Goal: Task Accomplishment & Management: Manage account settings

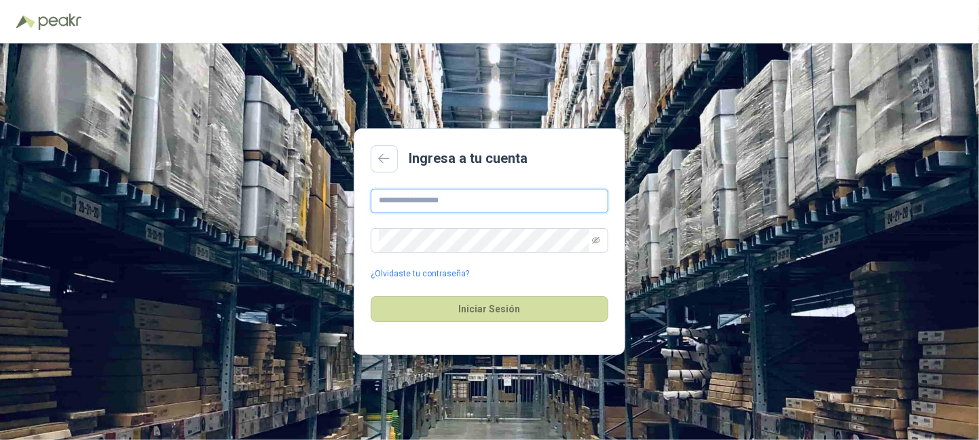
click at [443, 206] on input "text" at bounding box center [490, 201] width 238 height 24
type input "**********"
click at [154, 244] on div "**********" at bounding box center [489, 241] width 979 height 397
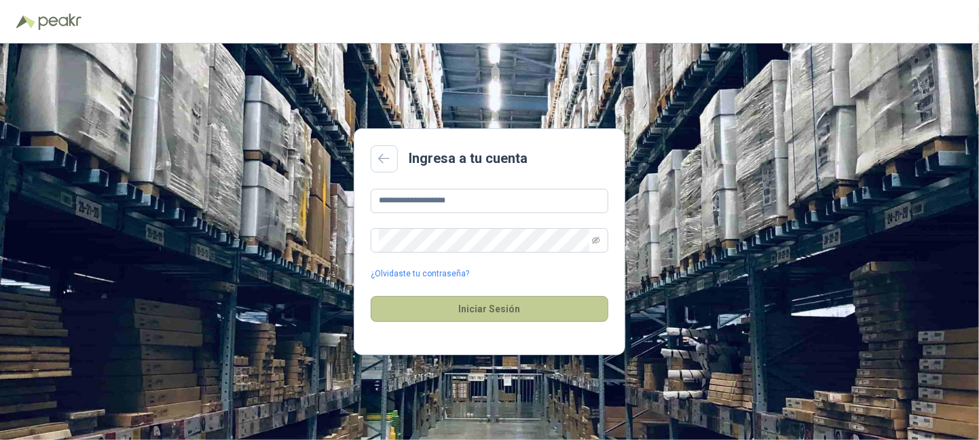
click at [488, 306] on button "Iniciar Sesión" at bounding box center [490, 309] width 238 height 26
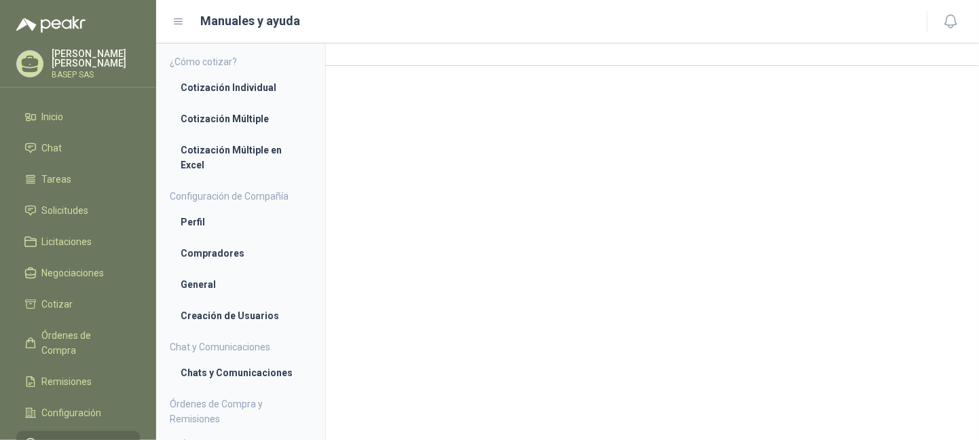
click at [63, 60] on p "[PERSON_NAME]" at bounding box center [96, 58] width 88 height 19
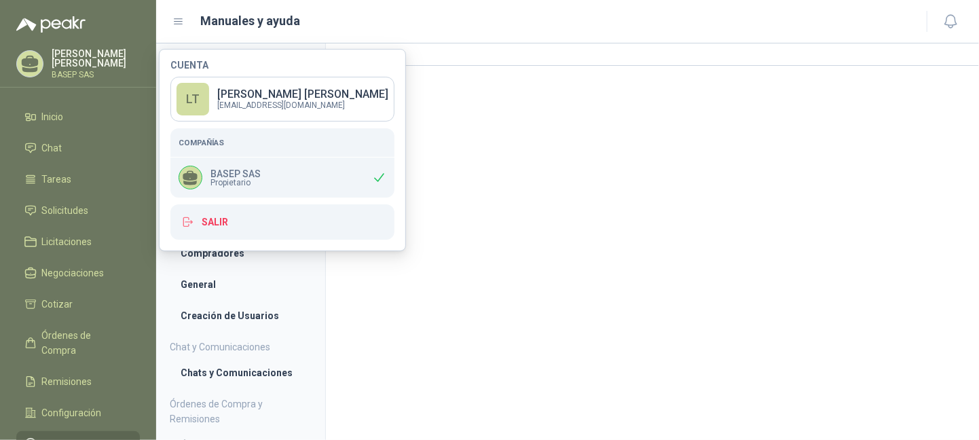
click at [226, 181] on span "Propietario" at bounding box center [236, 183] width 50 height 8
click at [37, 71] on icon at bounding box center [30, 64] width 21 height 21
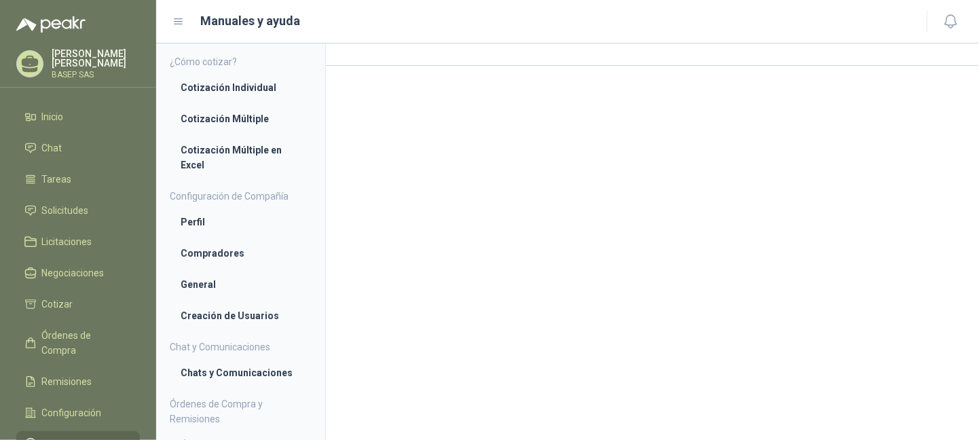
click at [37, 71] on icon at bounding box center [30, 64] width 21 height 21
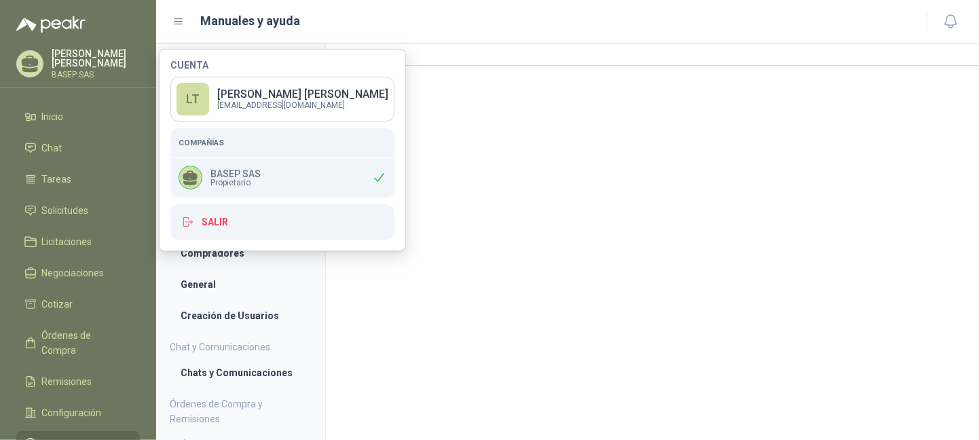
click at [68, 71] on p "BASEP SAS" at bounding box center [96, 75] width 88 height 8
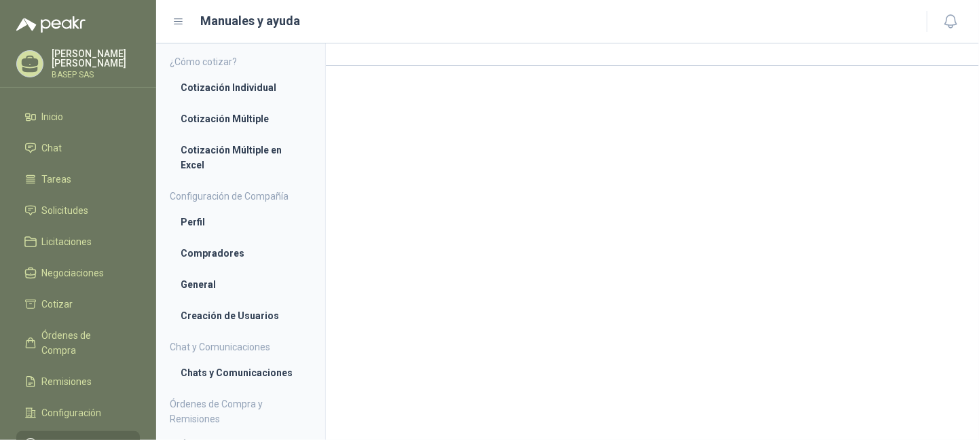
click at [68, 71] on p "BASEP SAS" at bounding box center [96, 75] width 88 height 8
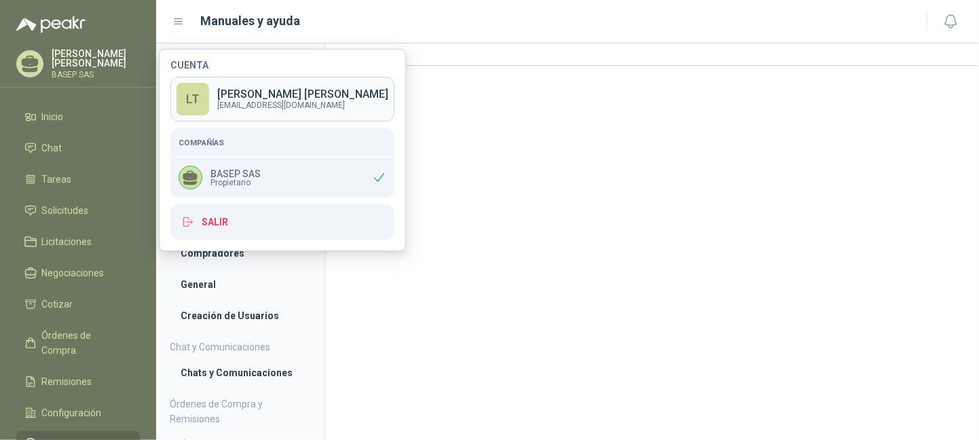
click at [215, 78] on link "LT [PERSON_NAME] [EMAIL_ADDRESS][DOMAIN_NAME]" at bounding box center [282, 99] width 224 height 45
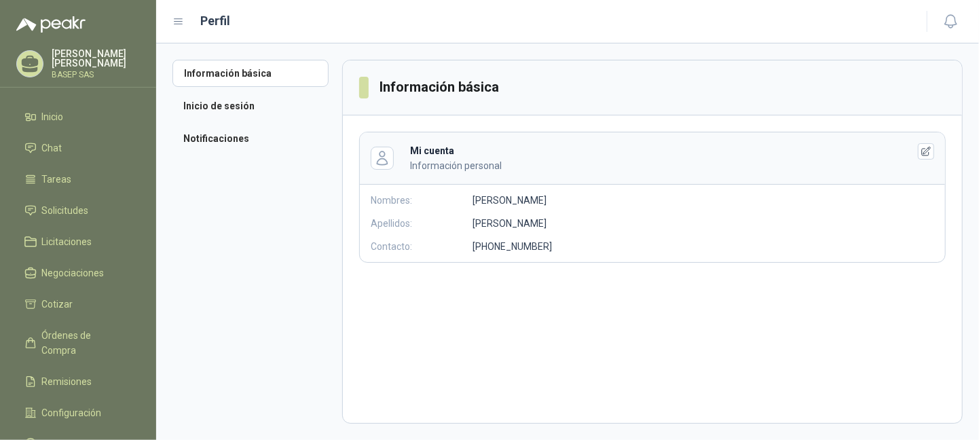
click at [16, 64] on div at bounding box center [29, 63] width 27 height 27
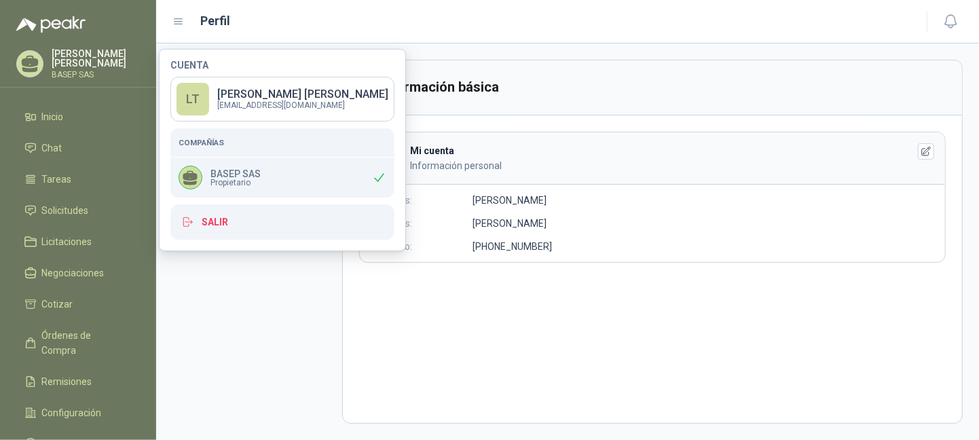
click at [223, 179] on span "Propietario" at bounding box center [236, 183] width 50 height 8
click at [183, 181] on icon at bounding box center [190, 178] width 18 height 18
click at [58, 126] on link "Inicio" at bounding box center [78, 117] width 124 height 26
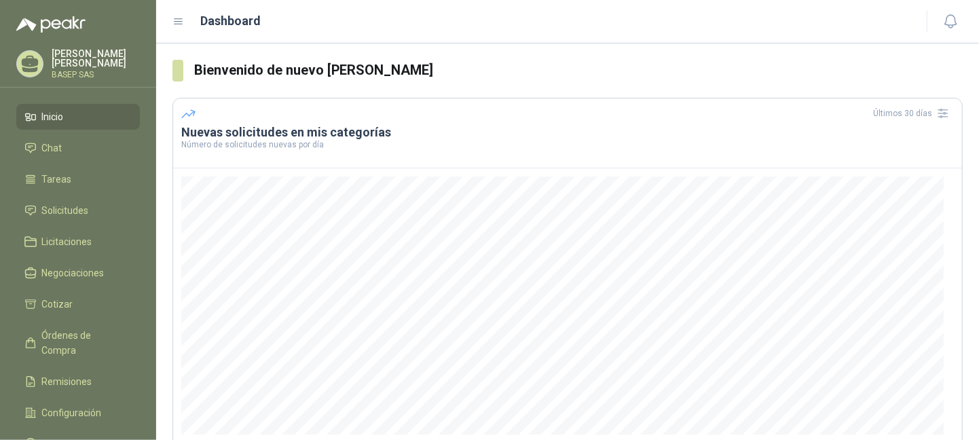
click at [181, 18] on icon at bounding box center [179, 22] width 12 height 12
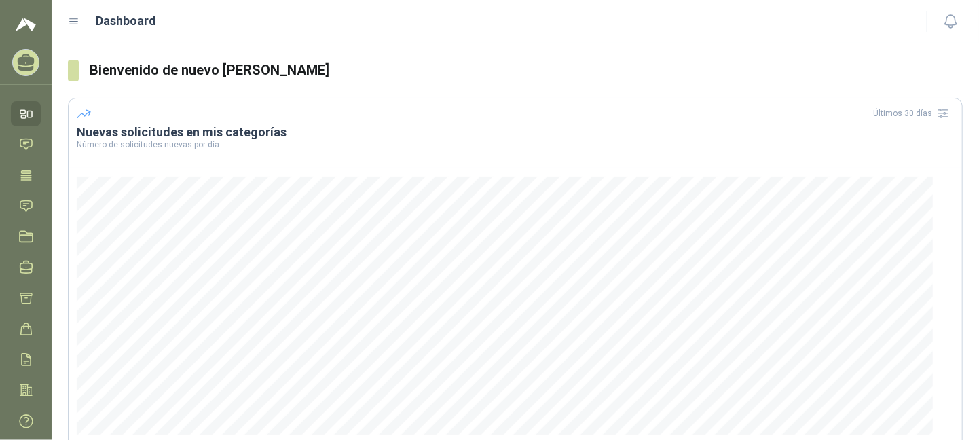
click at [65, 24] on header "Dashboard" at bounding box center [516, 21] width 928 height 43
click at [74, 21] on icon at bounding box center [74, 21] width 8 height 5
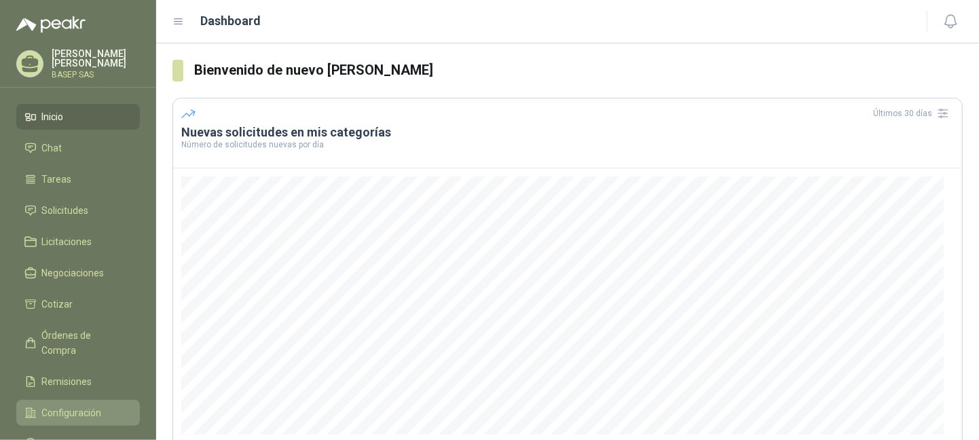
click at [92, 406] on span "Configuración" at bounding box center [72, 413] width 60 height 15
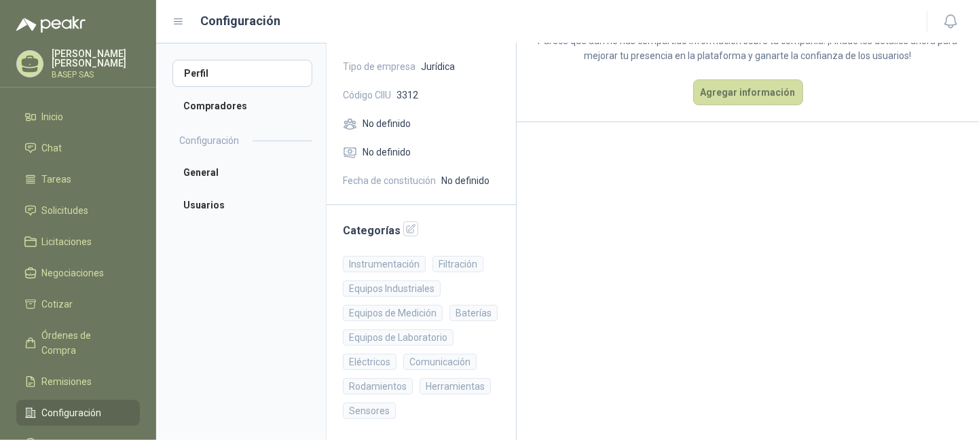
scroll to position [150, 0]
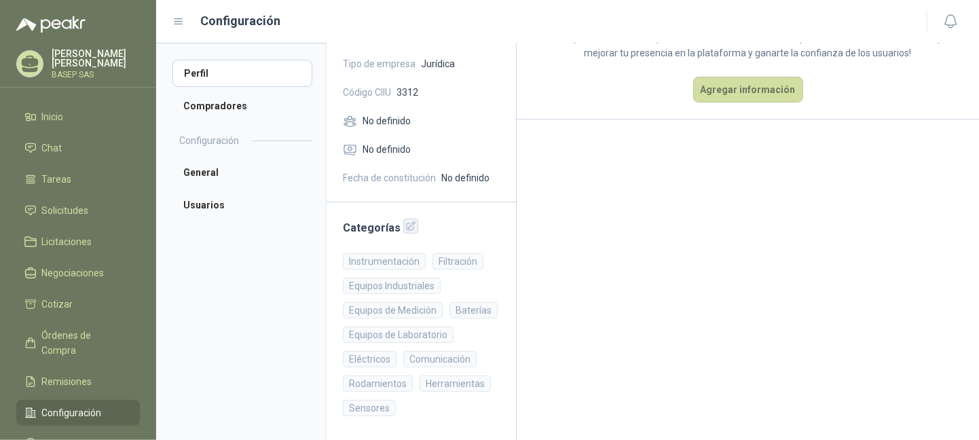
click at [407, 226] on icon "button" at bounding box center [411, 226] width 9 height 9
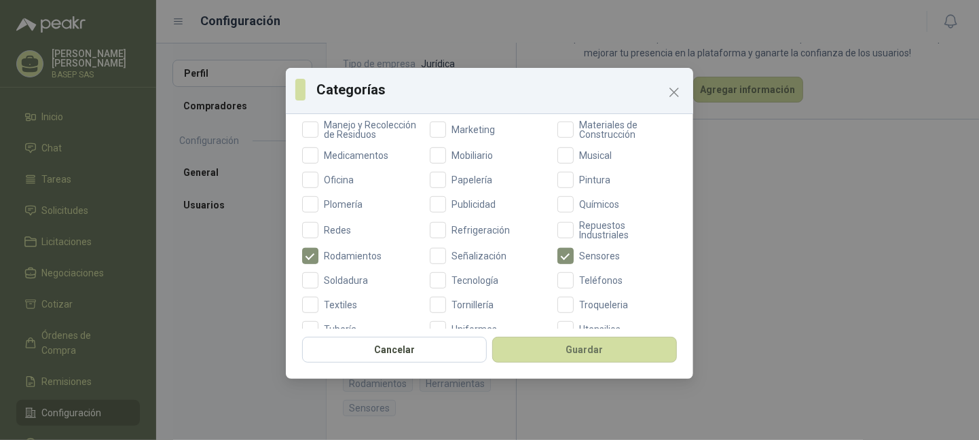
scroll to position [543, 0]
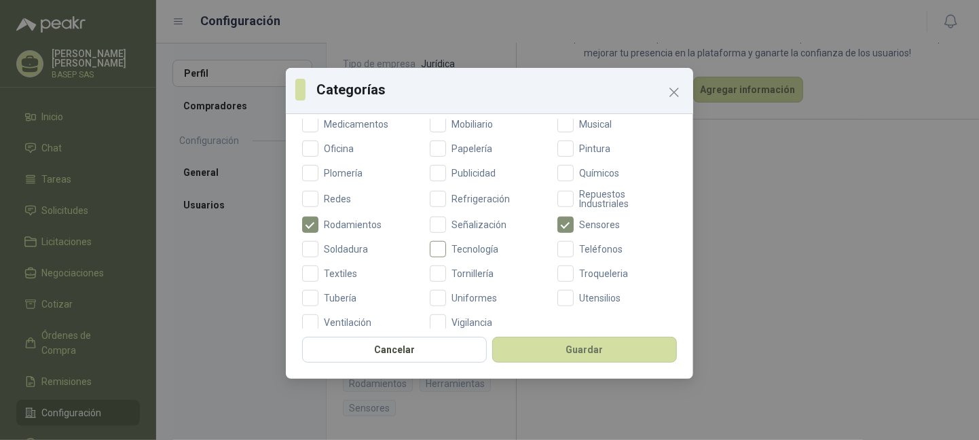
click at [487, 254] on span "Tecnología" at bounding box center [475, 250] width 58 height 10
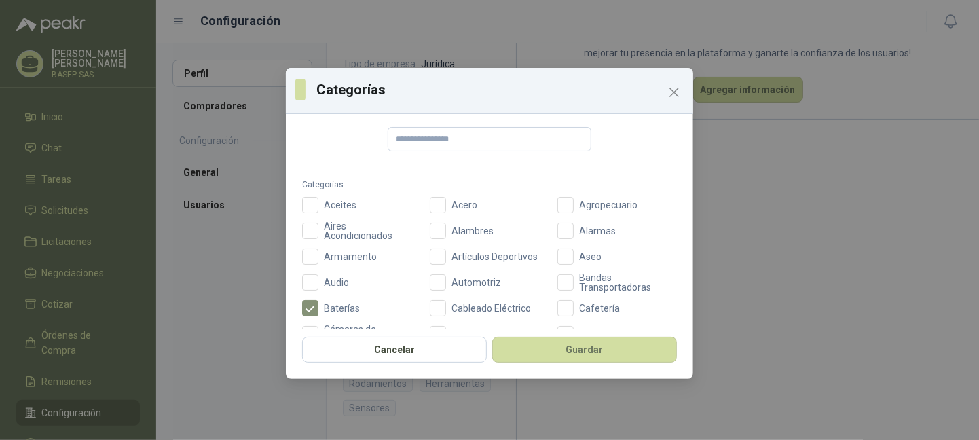
scroll to position [0, 0]
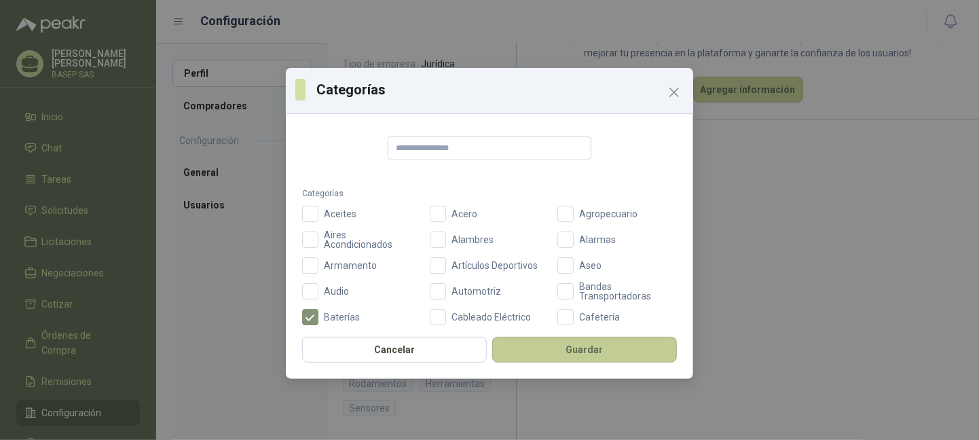
click at [567, 350] on button "Guardar" at bounding box center [584, 350] width 185 height 26
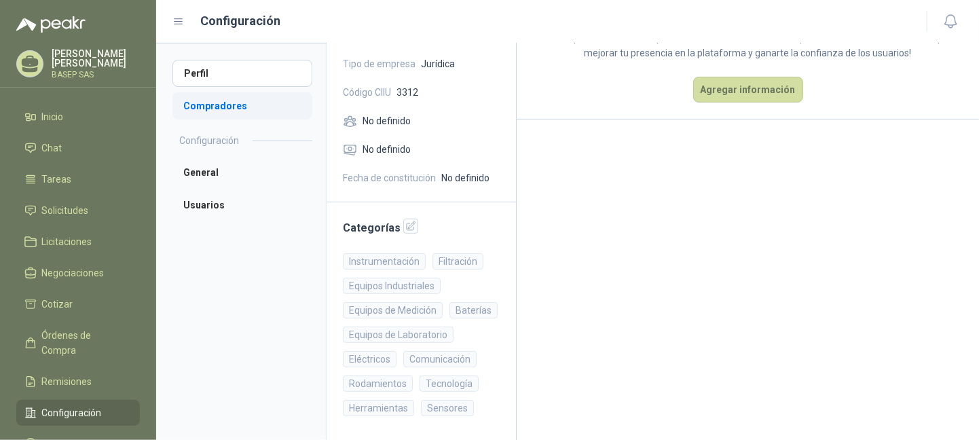
click at [236, 98] on li "Compradores" at bounding box center [243, 105] width 140 height 27
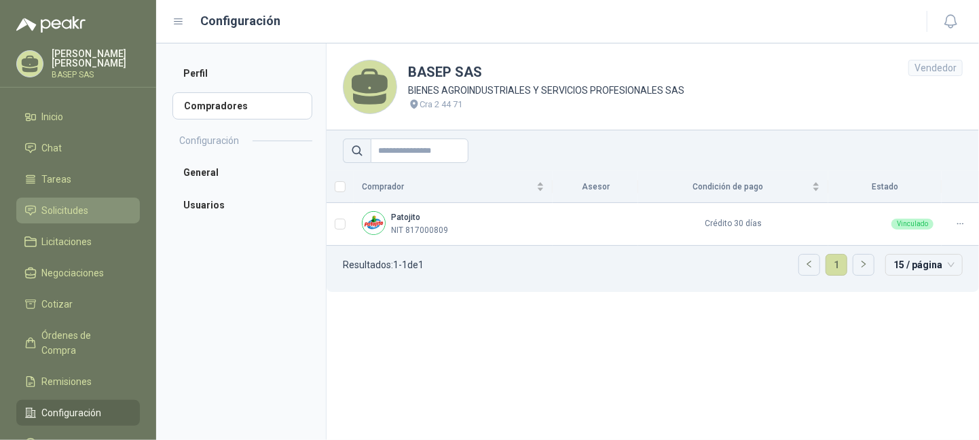
click at [75, 218] on link "Solicitudes" at bounding box center [78, 211] width 124 height 26
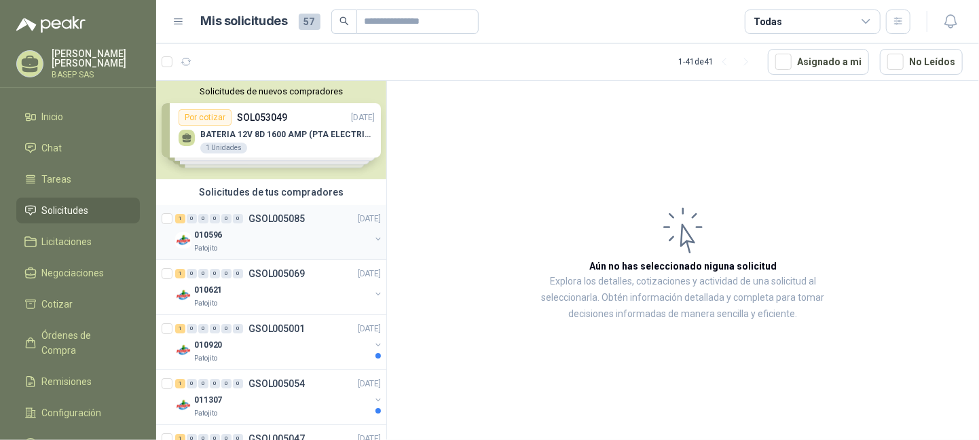
click at [281, 250] on div "Patojito" at bounding box center [282, 248] width 176 height 11
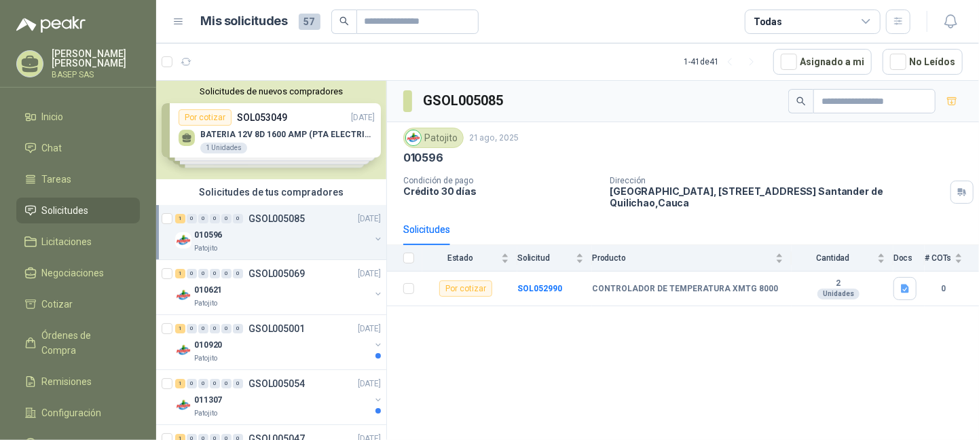
click at [264, 135] on div "Solicitudes de nuevos compradores Por cotizar SOL053049 [DATE] BATERIA 12V 8D 1…" at bounding box center [271, 130] width 230 height 98
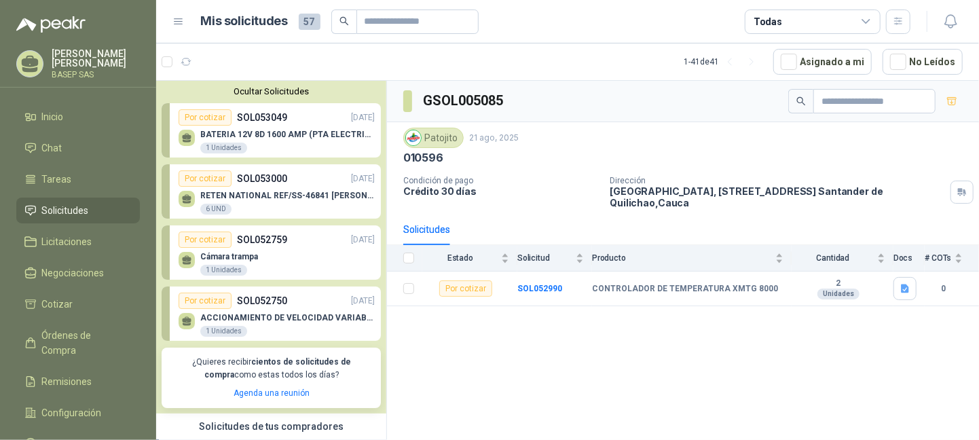
click at [249, 137] on p "BATERIA 12V 8D 1600 AMP (PTA ELECTRICA)" at bounding box center [287, 135] width 175 height 10
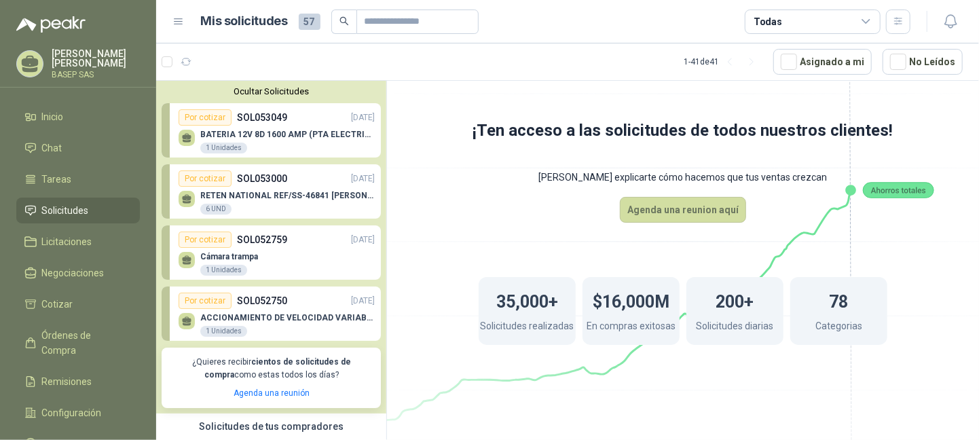
click at [307, 190] on div "RETEN NATIONAL REF/SS-46841 [PERSON_NAME] 6 UND" at bounding box center [277, 201] width 196 height 29
click at [216, 180] on div "Por cotizar" at bounding box center [205, 178] width 53 height 16
click at [261, 191] on p "RETEN NATIONAL REF/SS-46841 [PERSON_NAME]" at bounding box center [287, 196] width 175 height 10
click at [674, 203] on button "Agenda una reunion aquí" at bounding box center [683, 210] width 126 height 26
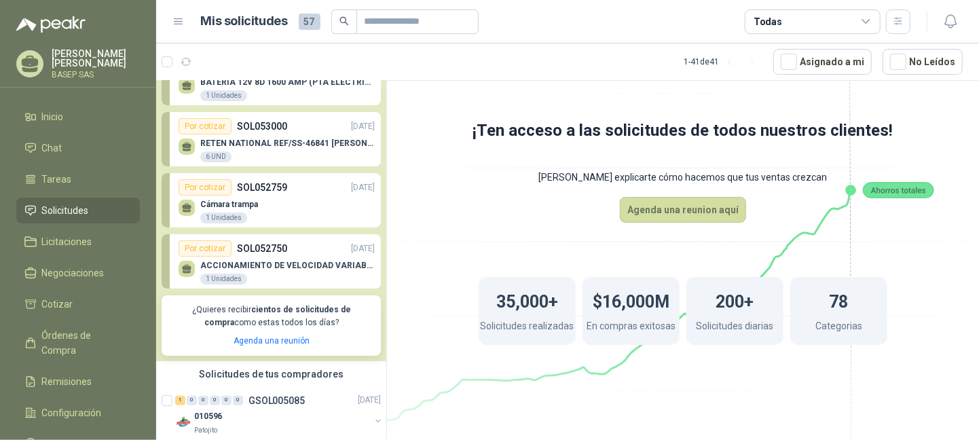
scroll to position [204, 0]
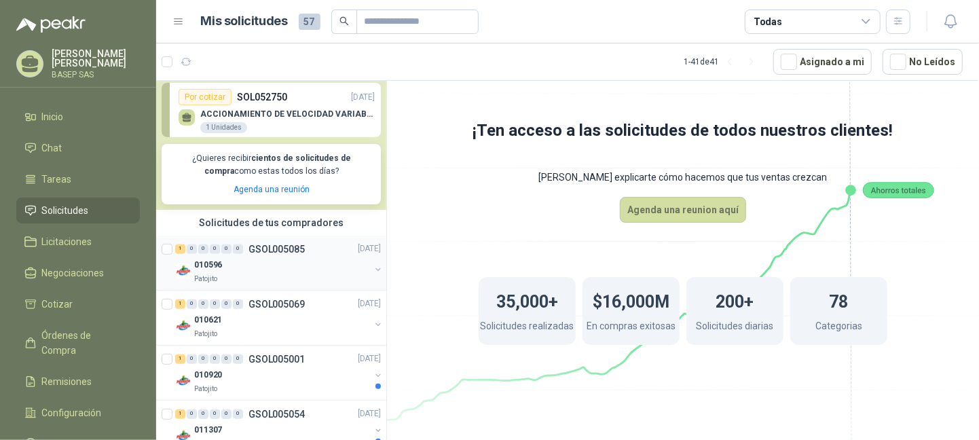
click at [268, 252] on p "GSOL005085" at bounding box center [277, 250] width 56 height 10
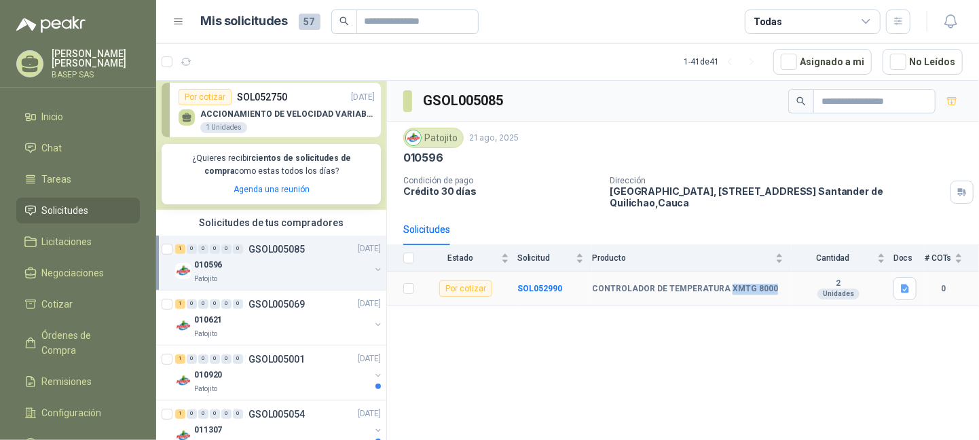
drag, startPoint x: 755, startPoint y: 291, endPoint x: 770, endPoint y: 294, distance: 14.5
click at [770, 294] on td "CONTROLADOR DE TEMPERATURA XMTG 8000" at bounding box center [692, 289] width 200 height 35
click at [477, 287] on div "Por cotizar" at bounding box center [465, 289] width 53 height 16
click at [909, 294] on icon "button" at bounding box center [906, 289] width 12 height 12
click at [866, 260] on button "Controladores de Temperatura.docx" at bounding box center [827, 259] width 162 height 14
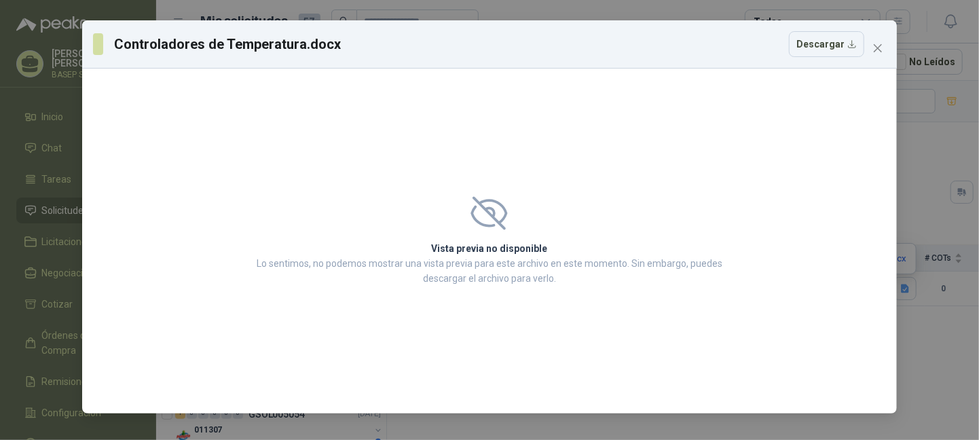
click at [475, 264] on p "Lo sentimos, no podemos mostrar una vista previa para este archivo en este mome…" at bounding box center [490, 271] width 474 height 30
click at [802, 54] on button "Descargar" at bounding box center [826, 44] width 75 height 26
click at [874, 44] on icon "close" at bounding box center [878, 48] width 8 height 8
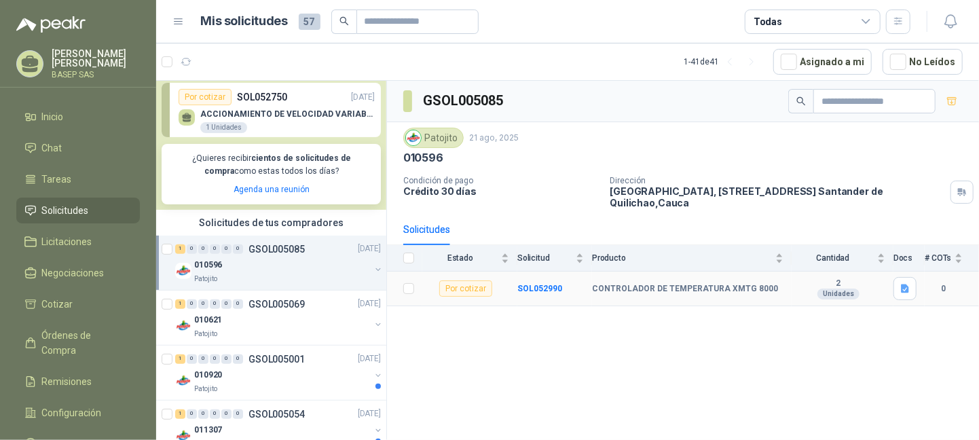
click at [950, 288] on b "0" at bounding box center [944, 289] width 38 height 13
click at [939, 287] on b "0" at bounding box center [944, 289] width 38 height 13
click at [480, 286] on div "Por cotizar" at bounding box center [465, 289] width 53 height 16
click at [954, 98] on icon "button" at bounding box center [953, 102] width 12 height 12
click at [449, 287] on div "Por cotizar" at bounding box center [465, 289] width 53 height 16
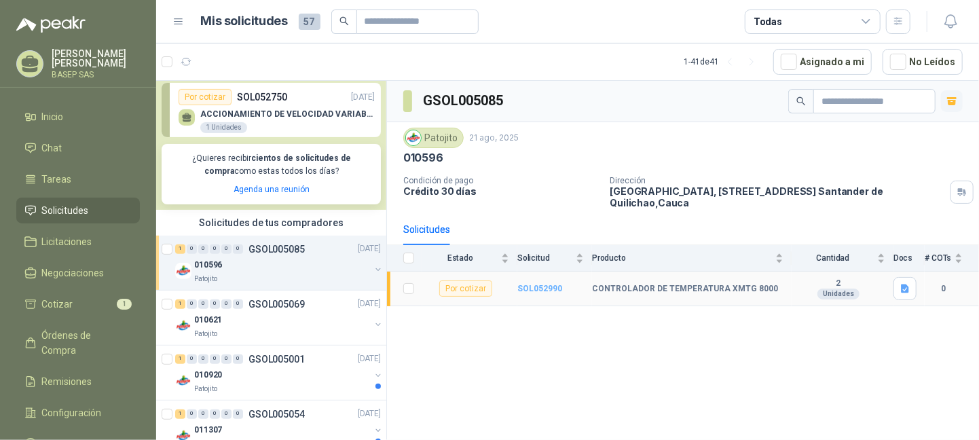
click at [532, 292] on b "SOL052990" at bounding box center [540, 289] width 45 height 10
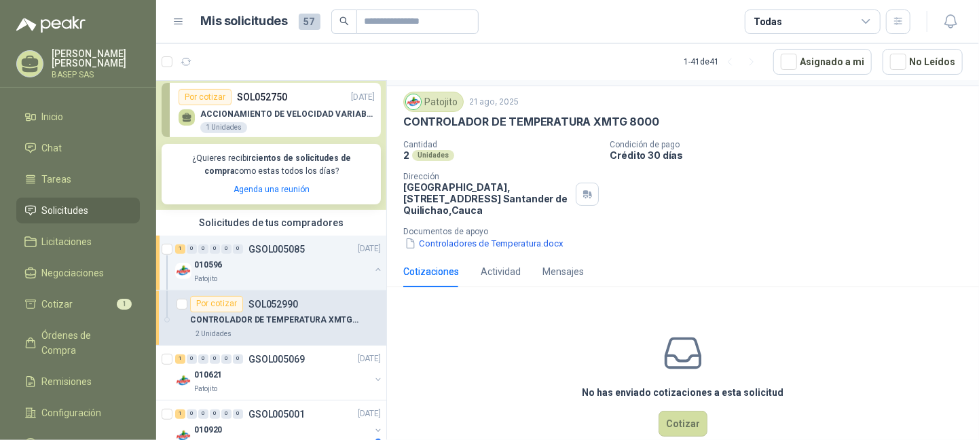
scroll to position [61, 0]
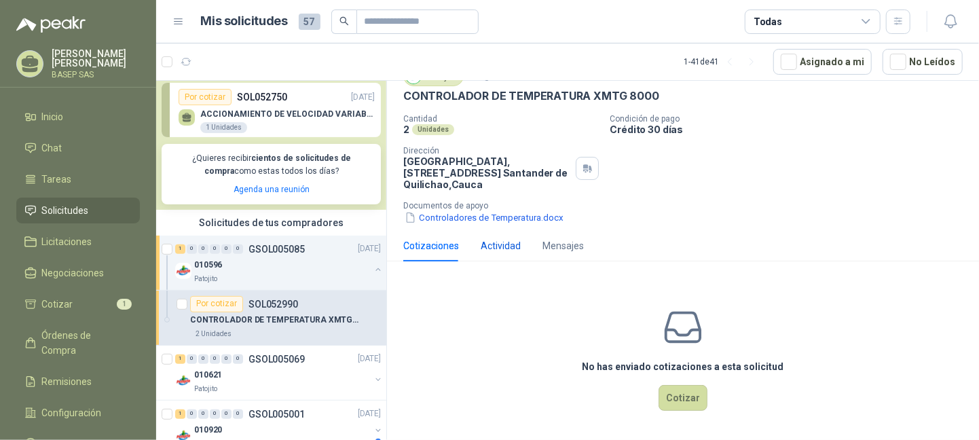
click at [499, 245] on div "Actividad" at bounding box center [501, 245] width 40 height 15
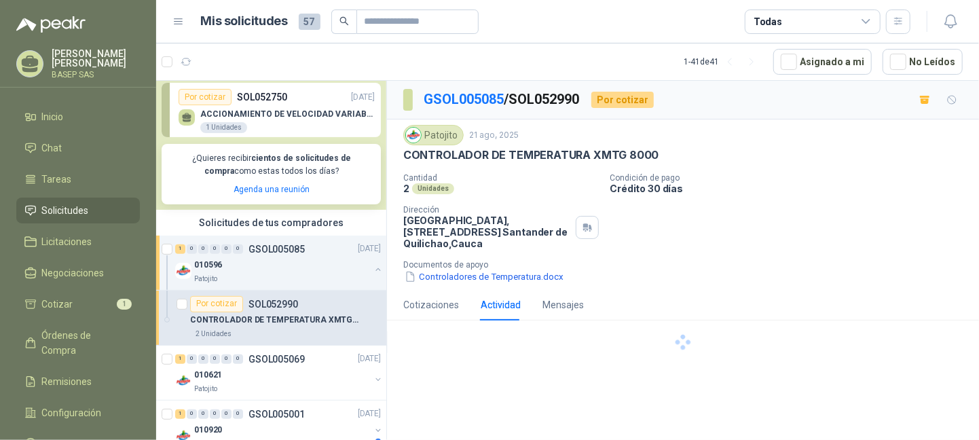
scroll to position [0, 0]
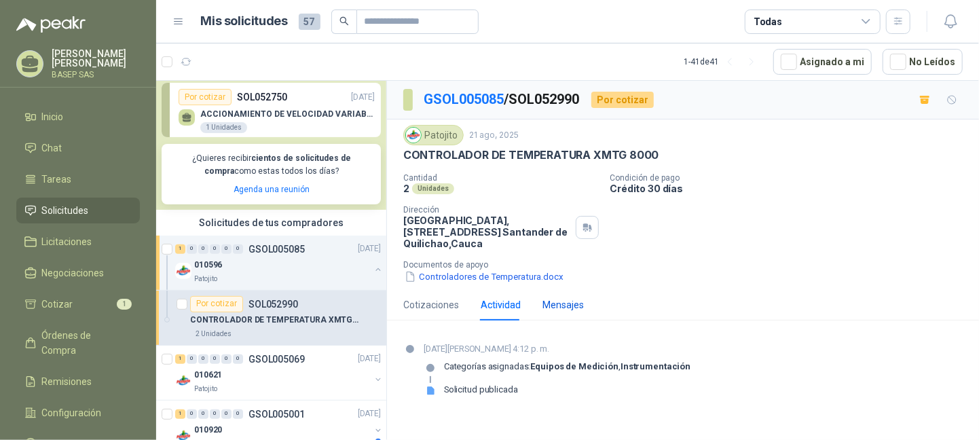
click at [554, 303] on div "Mensajes" at bounding box center [563, 305] width 41 height 15
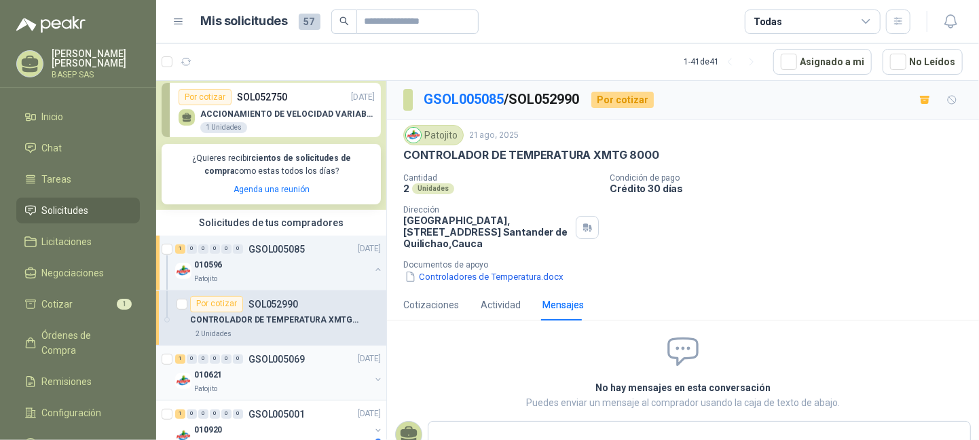
click at [305, 369] on div "010621" at bounding box center [282, 375] width 176 height 16
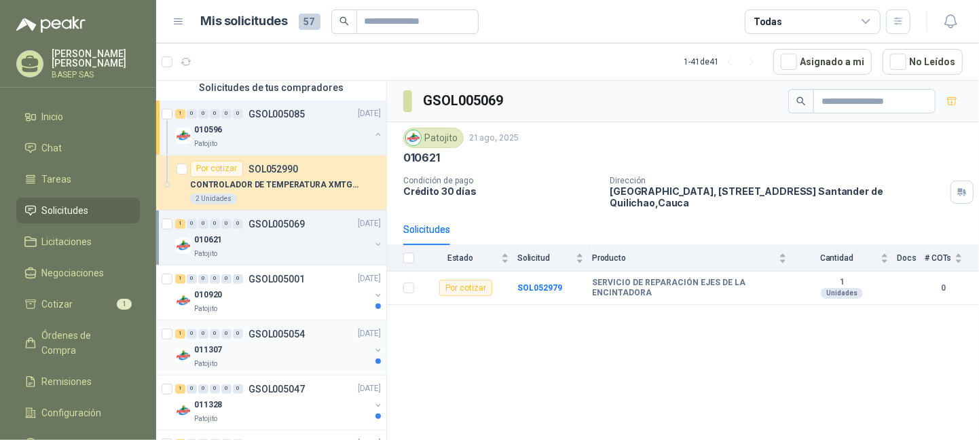
scroll to position [340, 0]
click at [283, 289] on div "010920" at bounding box center [282, 295] width 176 height 16
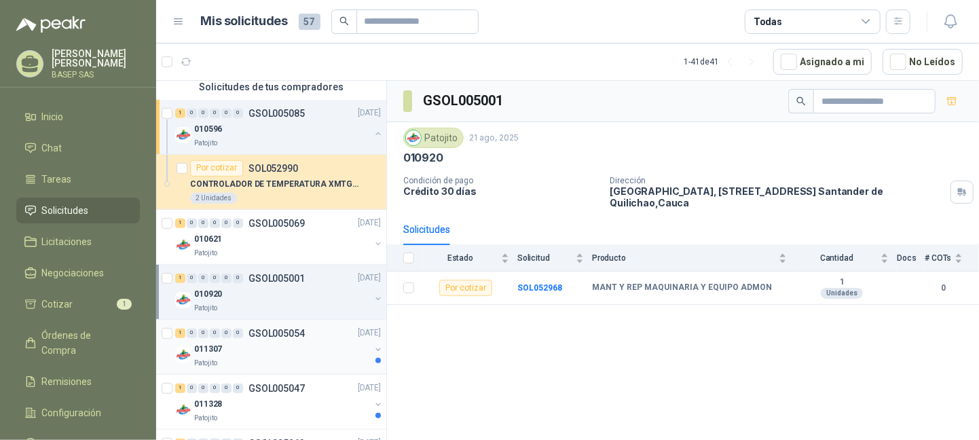
click at [289, 361] on div "Patojito" at bounding box center [282, 363] width 176 height 11
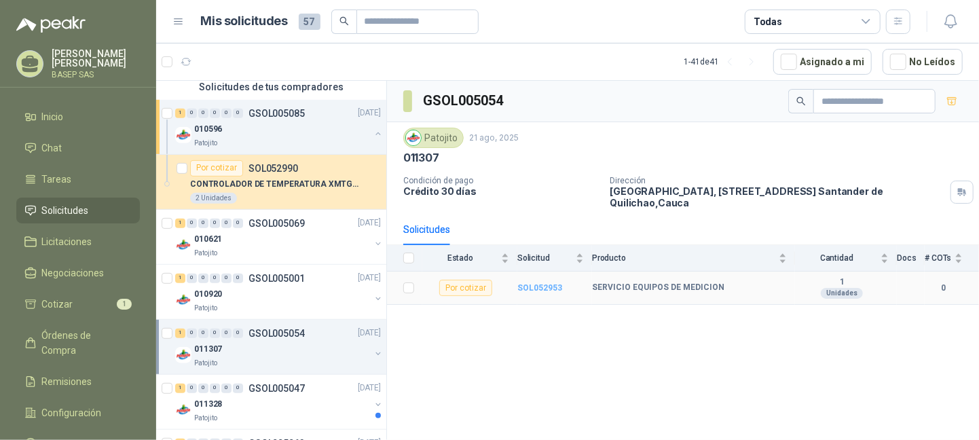
click at [552, 285] on b "SOL052953" at bounding box center [540, 288] width 45 height 10
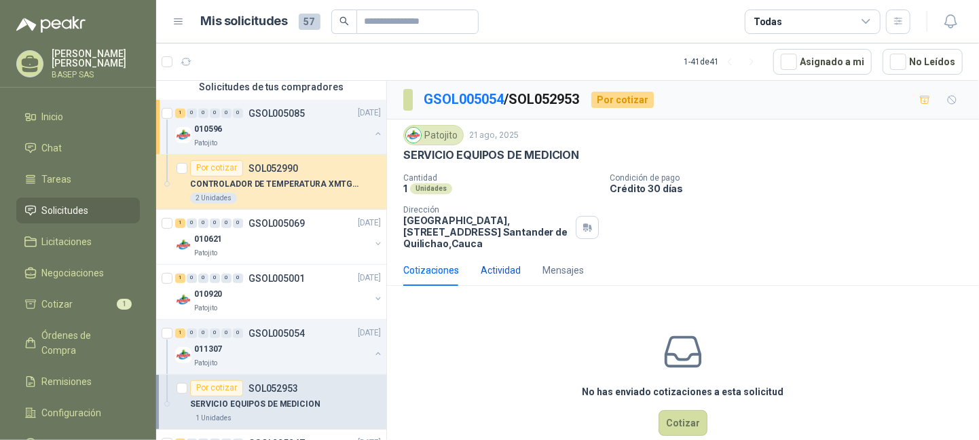
click at [496, 275] on div "Actividad" at bounding box center [501, 270] width 40 height 15
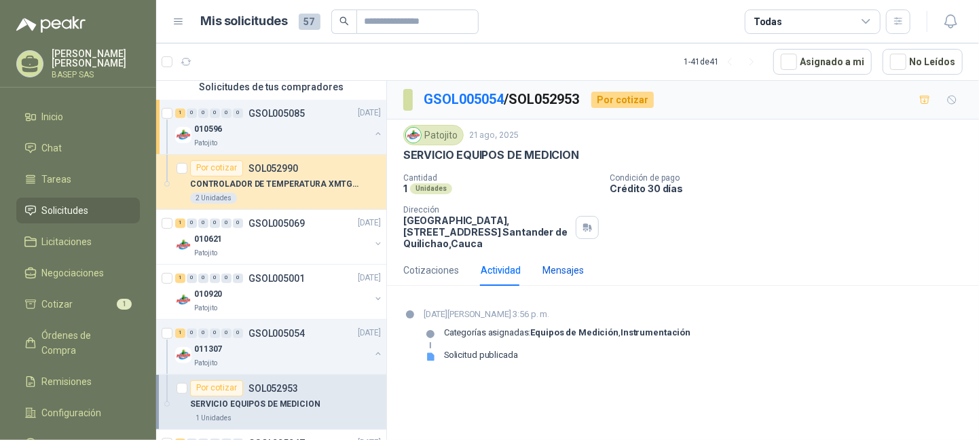
click at [560, 274] on div "Mensajes" at bounding box center [563, 270] width 41 height 15
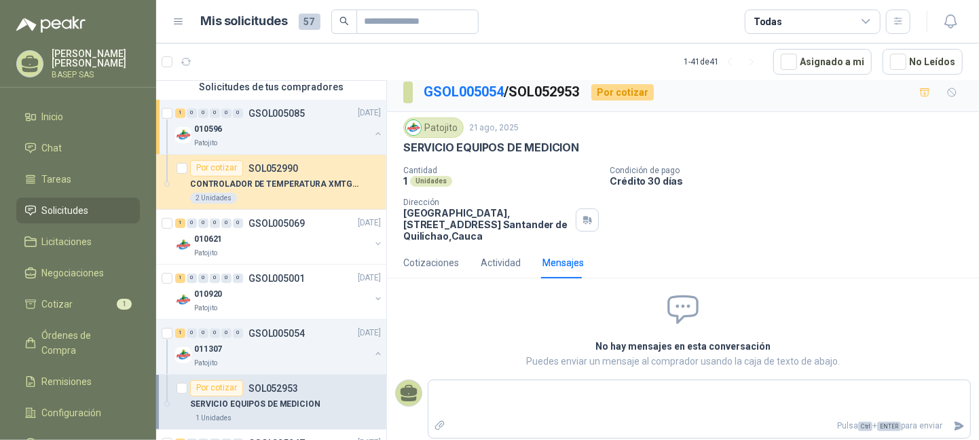
scroll to position [10, 0]
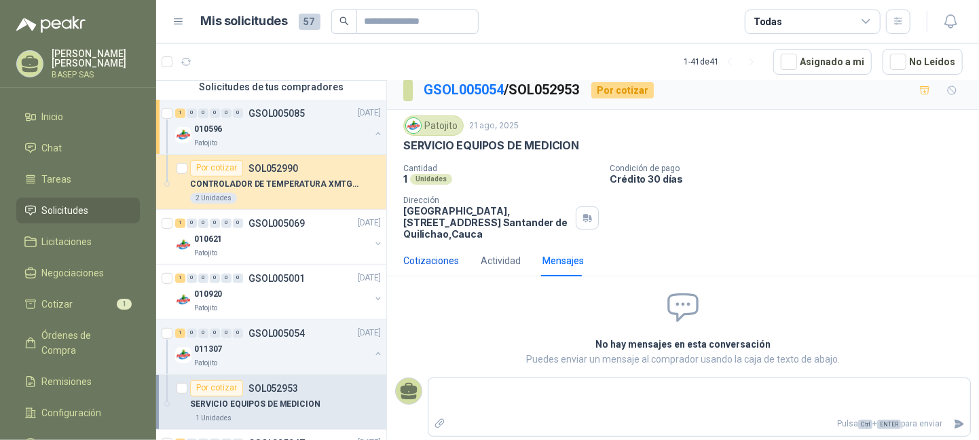
click at [439, 262] on div "Cotizaciones" at bounding box center [431, 260] width 56 height 15
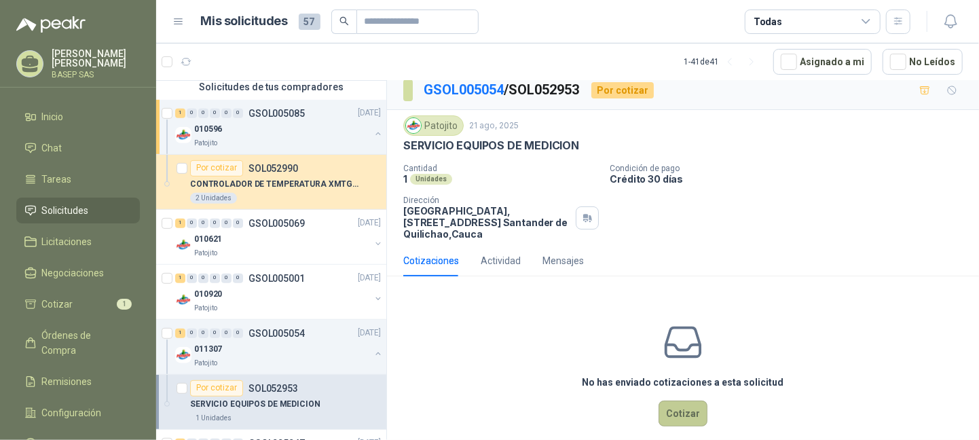
click at [683, 414] on button "Cotizar" at bounding box center [683, 414] width 49 height 26
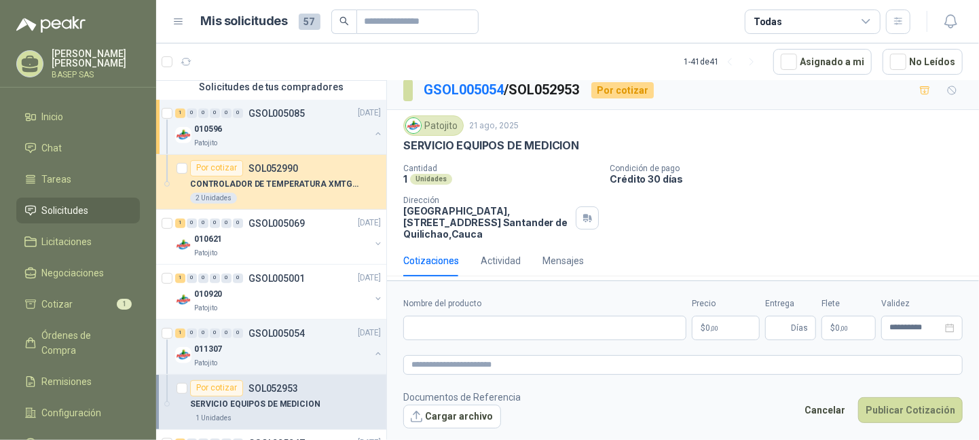
click at [255, 415] on div "1 Unidades" at bounding box center [285, 418] width 191 height 11
click at [262, 346] on div "011307" at bounding box center [282, 350] width 176 height 16
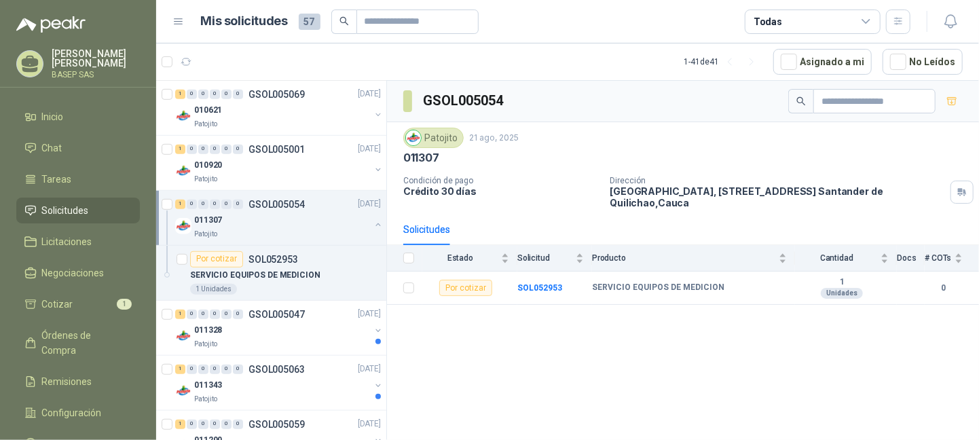
scroll to position [475, 0]
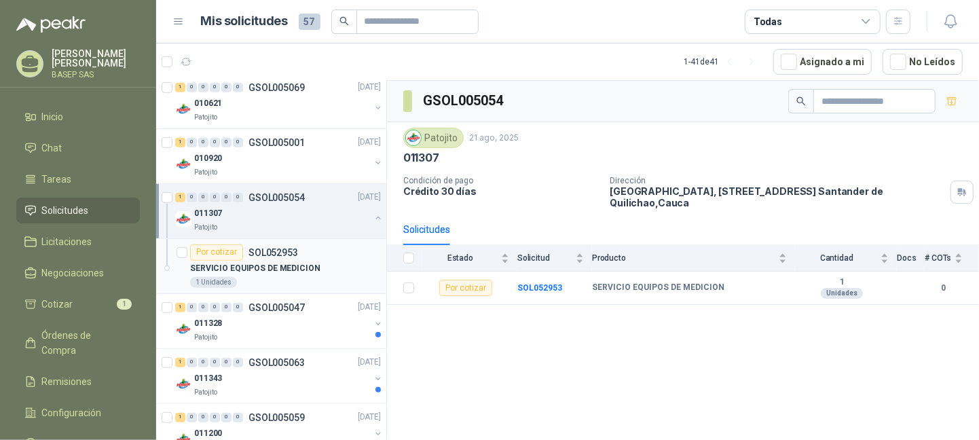
click at [310, 266] on p "SERVICIO EQUIPOS DE MEDICION" at bounding box center [255, 268] width 130 height 13
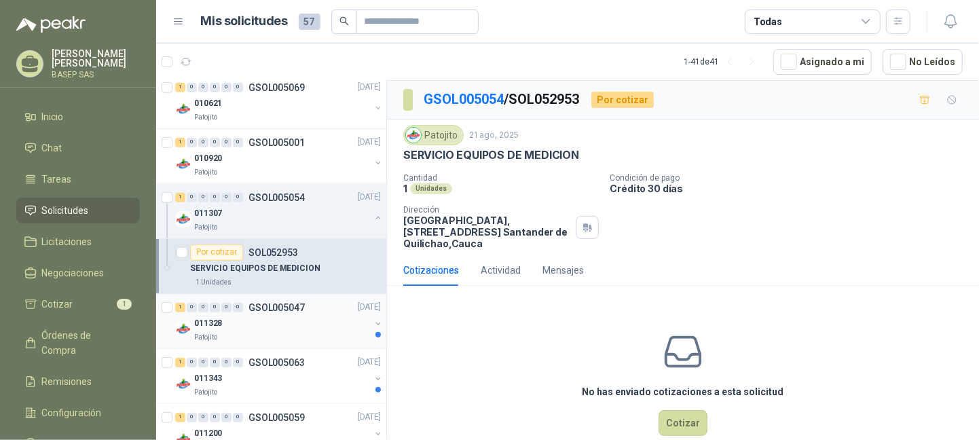
click at [300, 309] on p "GSOL005047" at bounding box center [277, 308] width 56 height 10
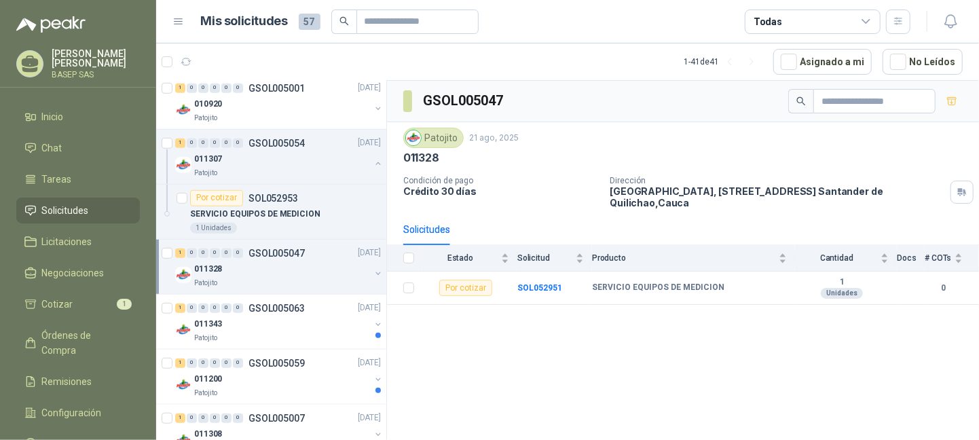
scroll to position [611, 0]
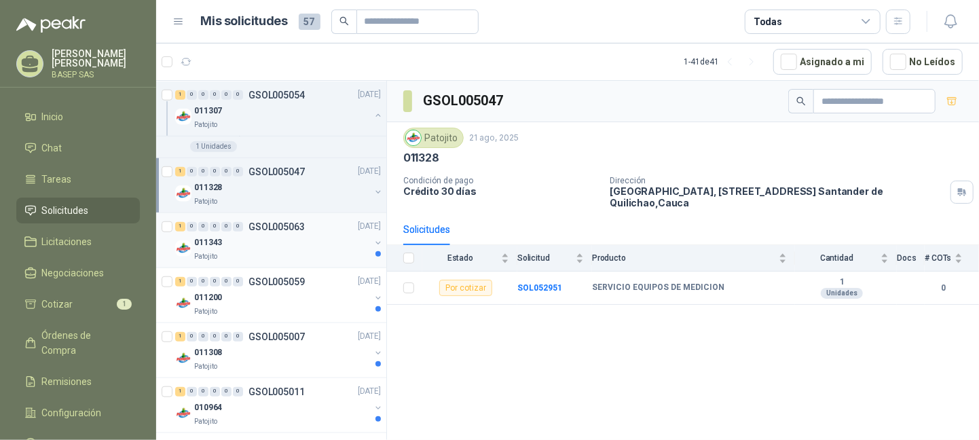
click at [299, 242] on div "011343" at bounding box center [282, 243] width 176 height 16
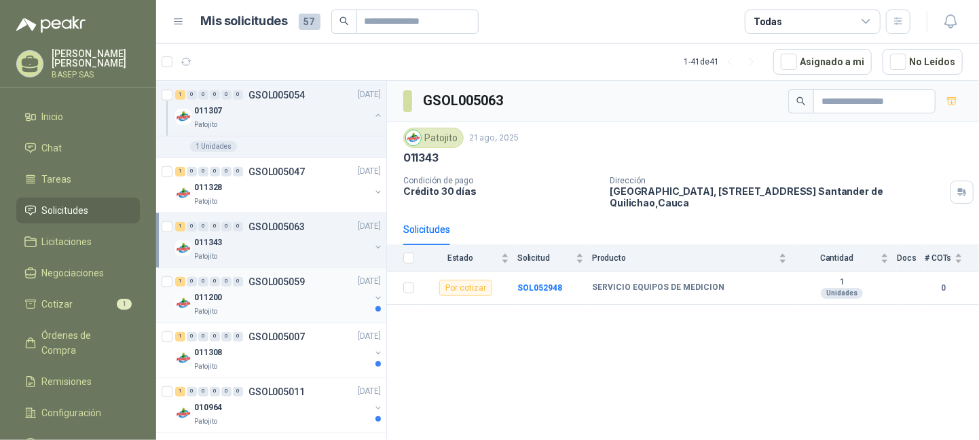
click at [314, 314] on div "Patojito" at bounding box center [282, 311] width 176 height 11
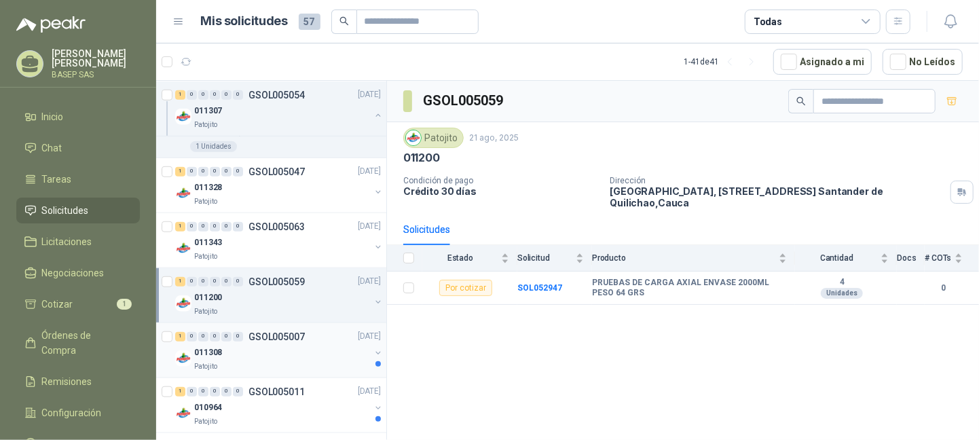
click at [302, 365] on div "Patojito" at bounding box center [282, 366] width 176 height 11
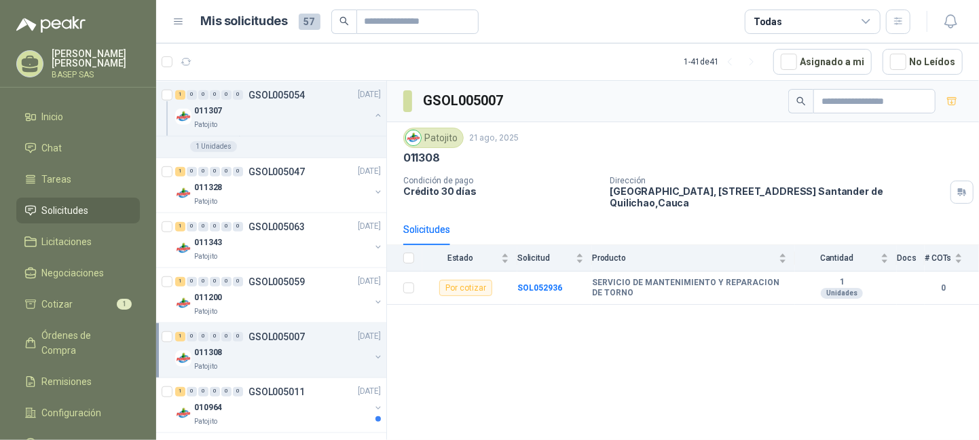
scroll to position [679, 0]
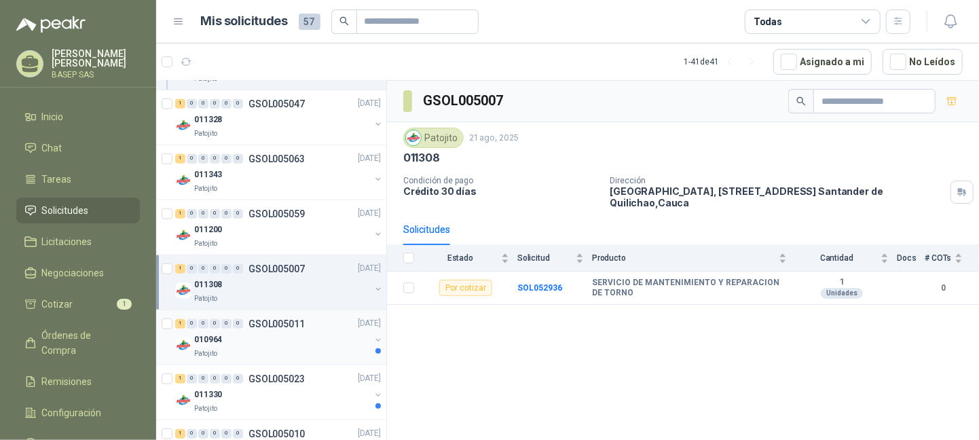
click at [302, 362] on div "1 0 0 0 0 0 GSOL005011 [DATE] 010964 Patojito" at bounding box center [271, 337] width 230 height 55
click at [307, 340] on div "010964" at bounding box center [282, 340] width 176 height 16
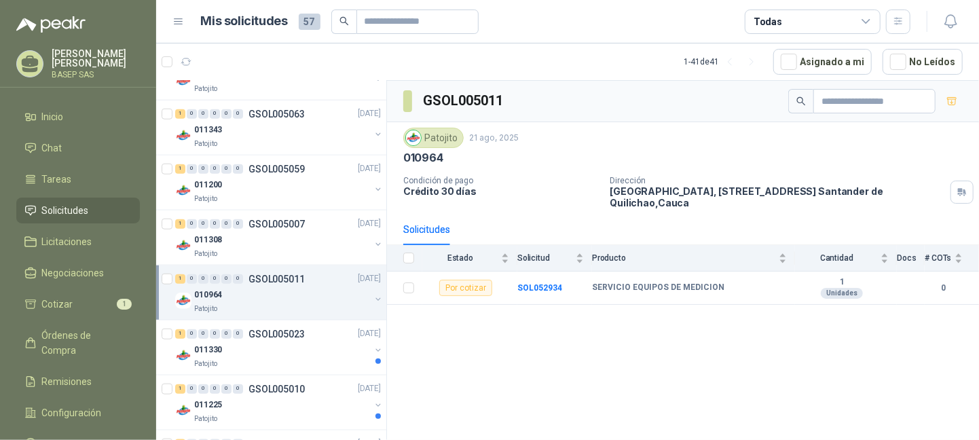
scroll to position [747, 0]
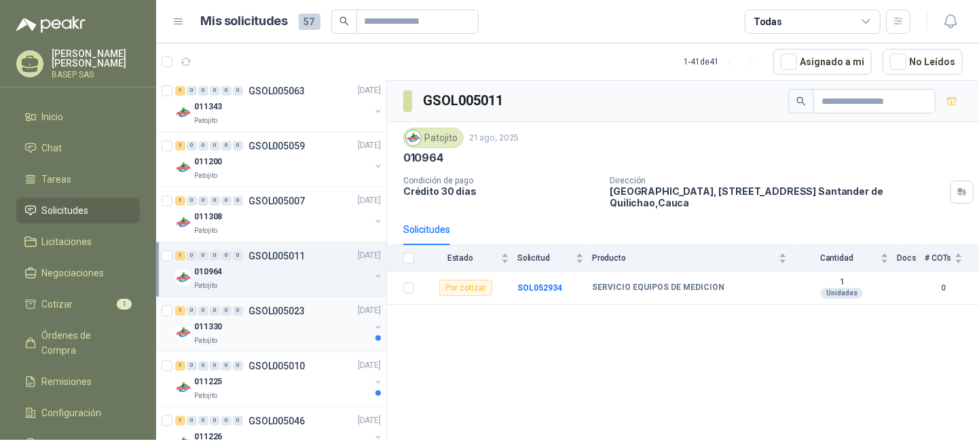
click at [300, 319] on div "011330" at bounding box center [282, 327] width 176 height 16
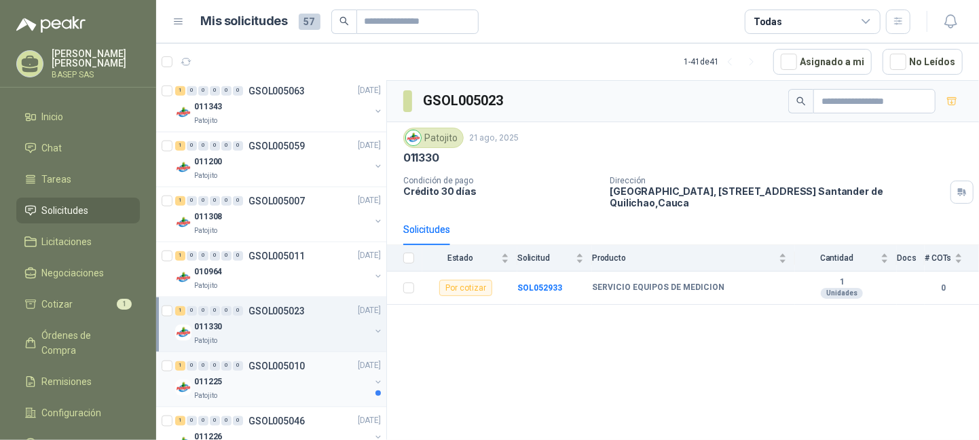
click at [319, 383] on div "011225" at bounding box center [282, 382] width 176 height 16
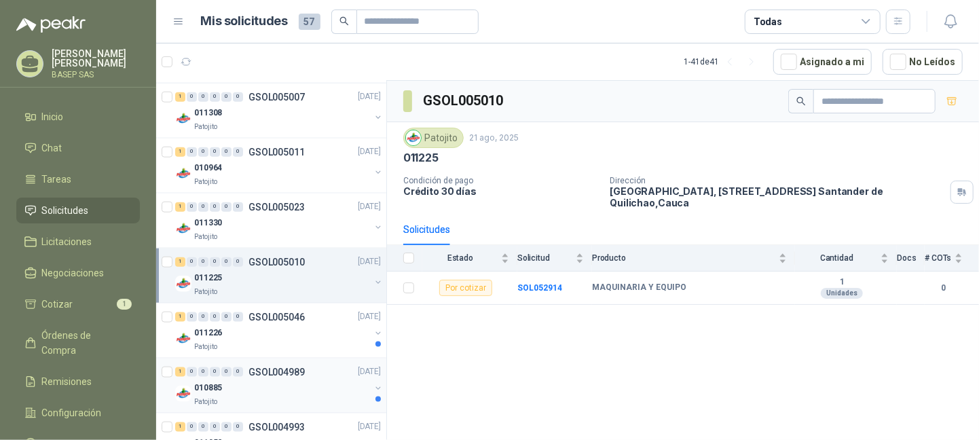
scroll to position [883, 0]
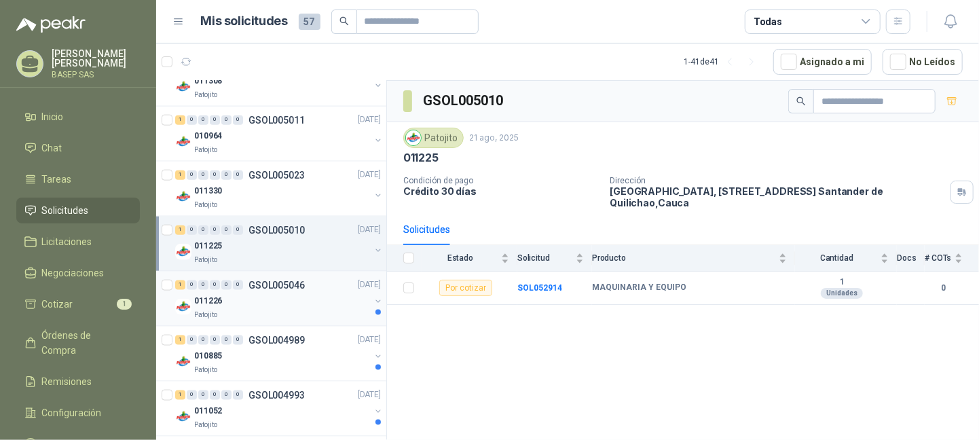
click at [310, 295] on div "011226" at bounding box center [282, 301] width 176 height 16
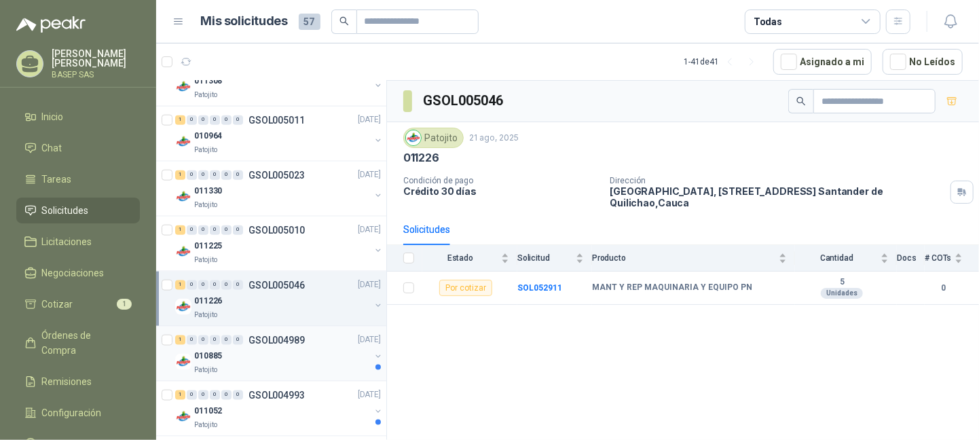
click at [311, 354] on div "010885" at bounding box center [282, 356] width 176 height 16
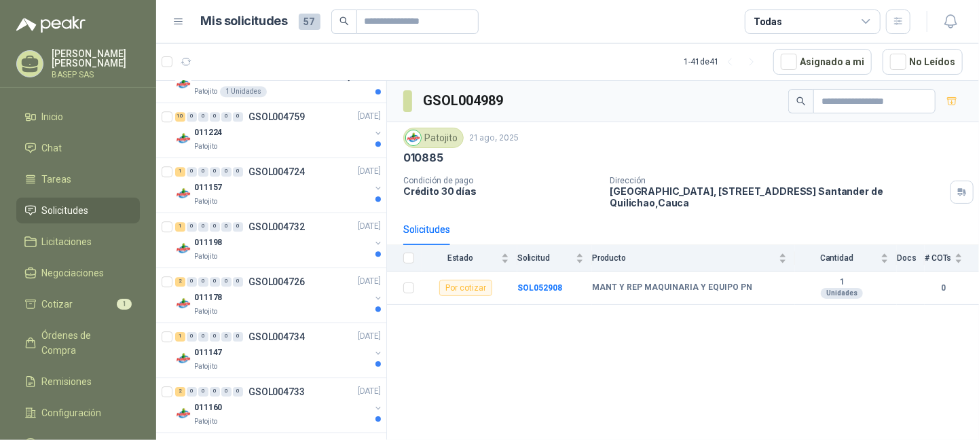
scroll to position [2375, 0]
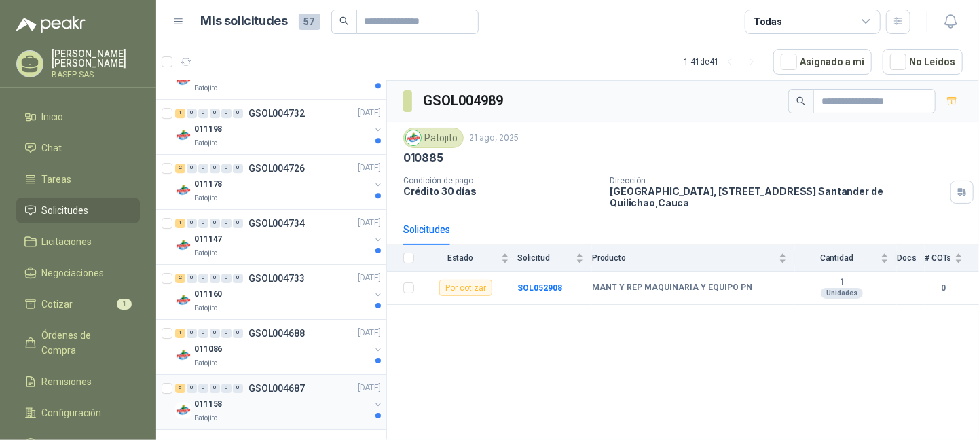
click at [321, 384] on div "5 0 0 0 0 0 GSOL004687 [DATE]" at bounding box center [279, 388] width 209 height 16
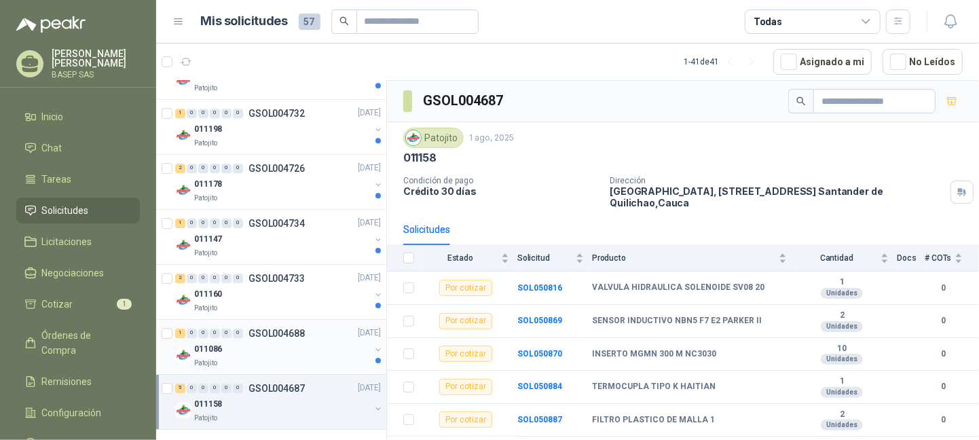
click at [262, 343] on div "011086" at bounding box center [282, 350] width 176 height 16
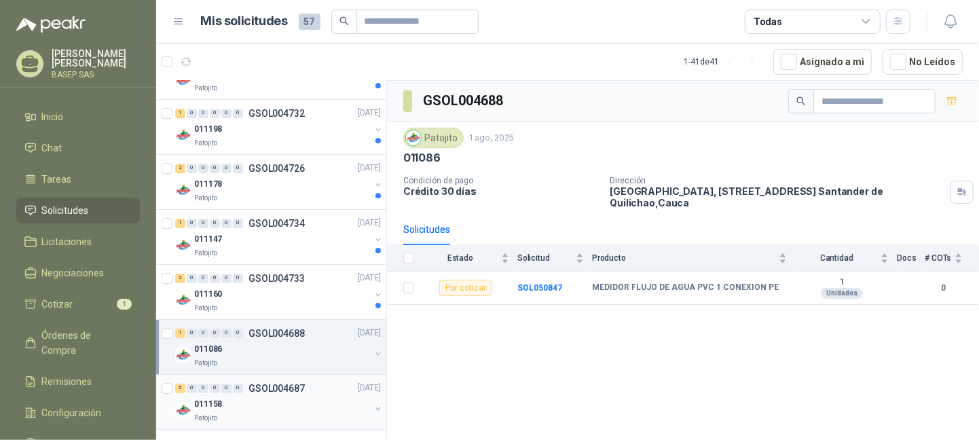
click at [289, 397] on div "011158" at bounding box center [282, 405] width 176 height 16
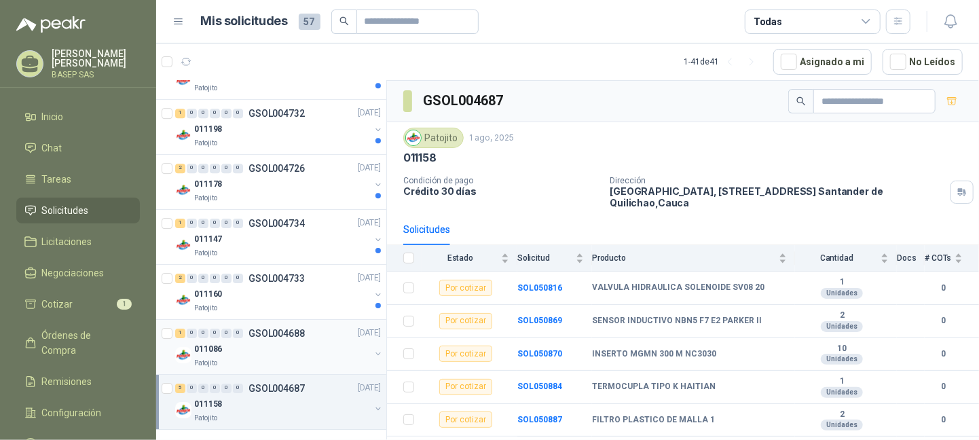
click at [294, 362] on div "Patojito" at bounding box center [282, 363] width 176 height 11
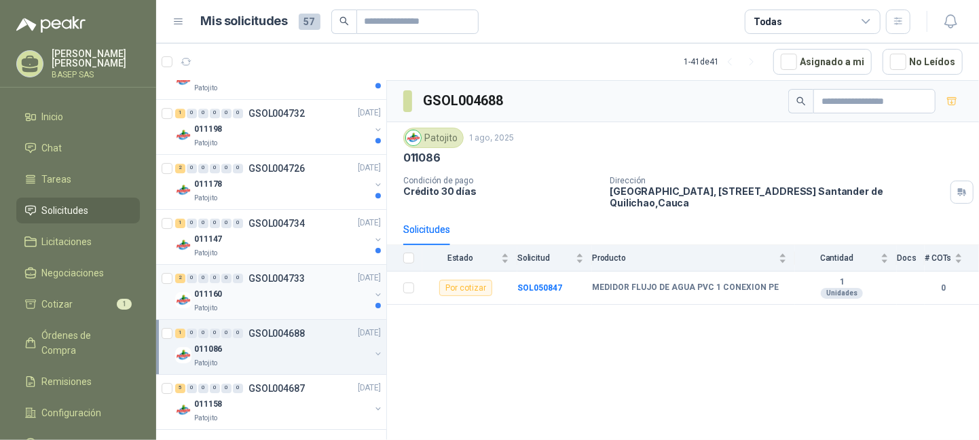
click at [294, 289] on div "011160" at bounding box center [282, 295] width 176 height 16
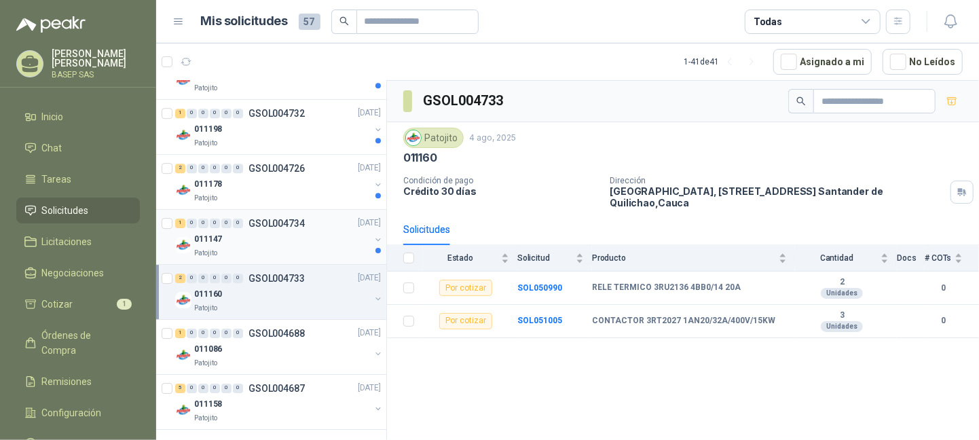
click at [293, 241] on div "011147" at bounding box center [282, 240] width 176 height 16
